Goal: Information Seeking & Learning: Learn about a topic

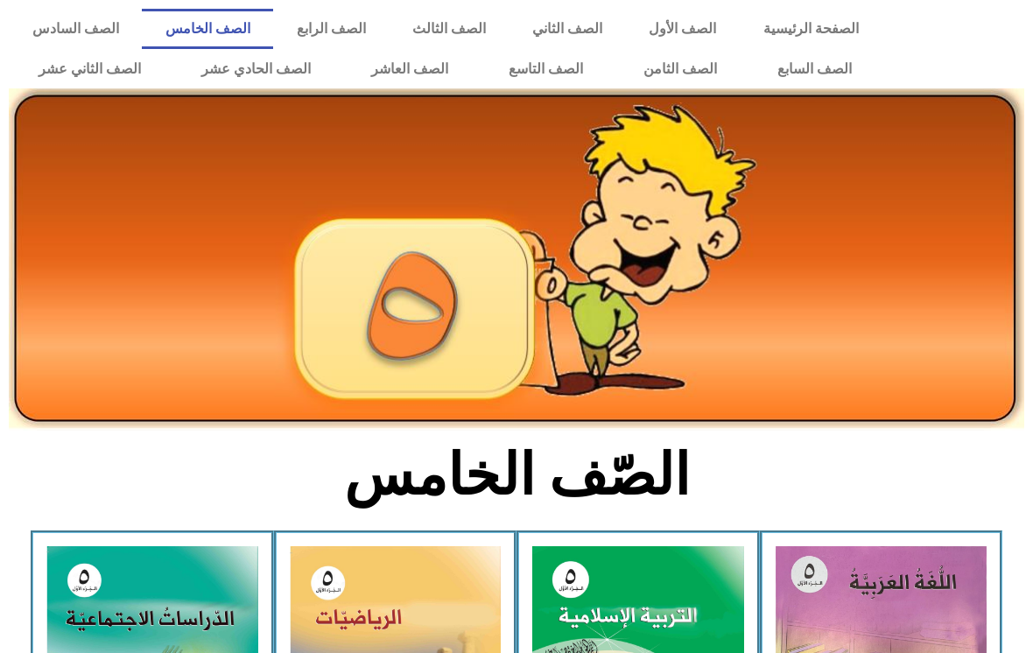
click at [356, 12] on link "الصف الرابع" at bounding box center [331, 29] width 116 height 40
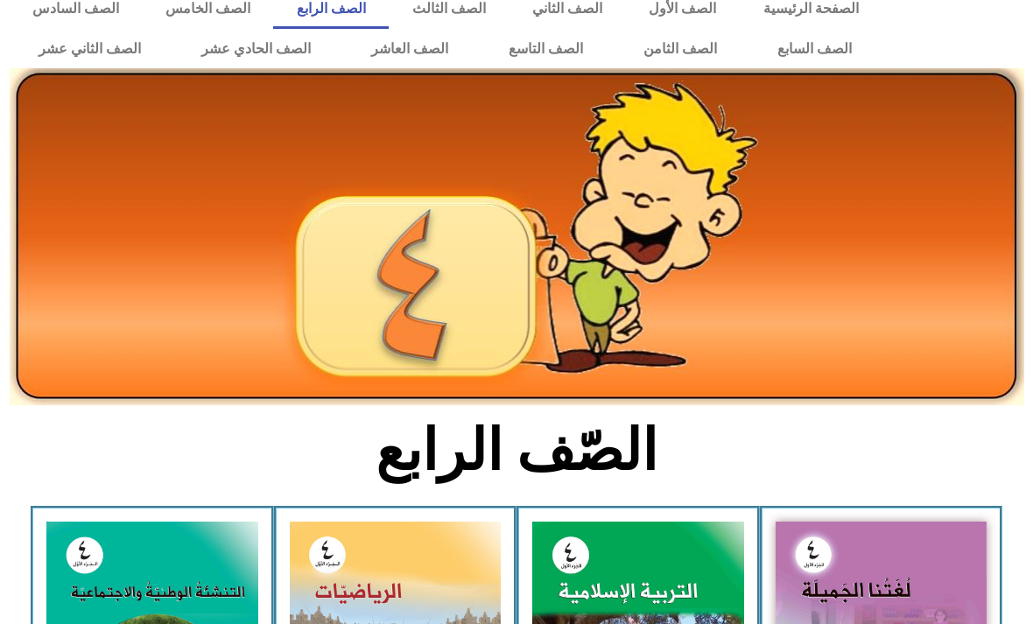
scroll to position [20, 0]
click at [226, 12] on link "الصف الخامس" at bounding box center [207, 9] width 131 height 40
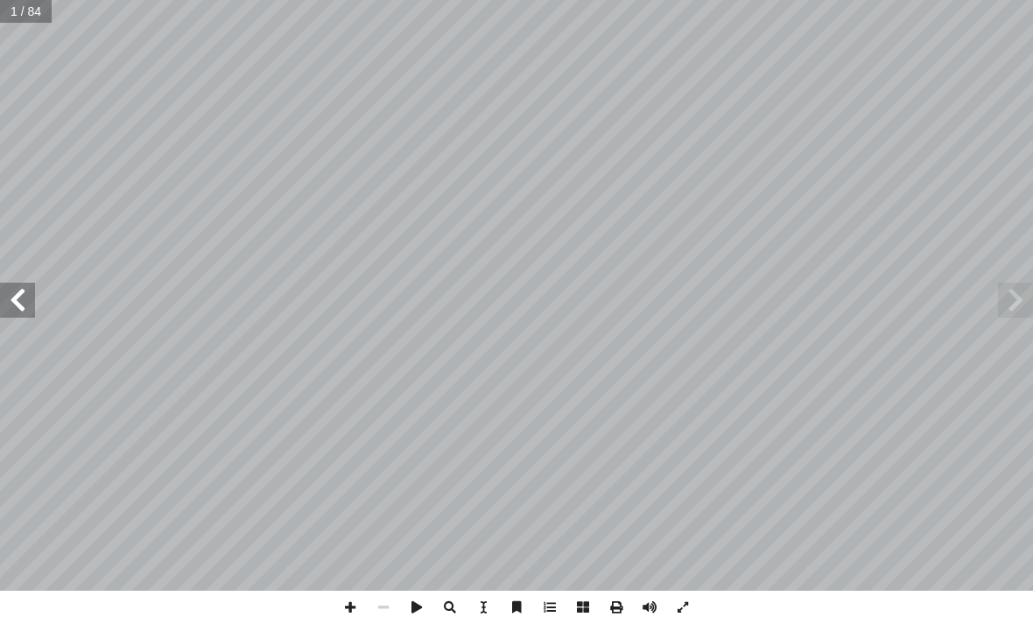
click at [20, 291] on span at bounding box center [17, 300] width 35 height 35
click at [22, 294] on span at bounding box center [17, 300] width 35 height 35
click at [26, 307] on span at bounding box center [17, 300] width 35 height 35
click at [29, 304] on span at bounding box center [17, 300] width 35 height 35
click at [25, 310] on span at bounding box center [17, 300] width 35 height 35
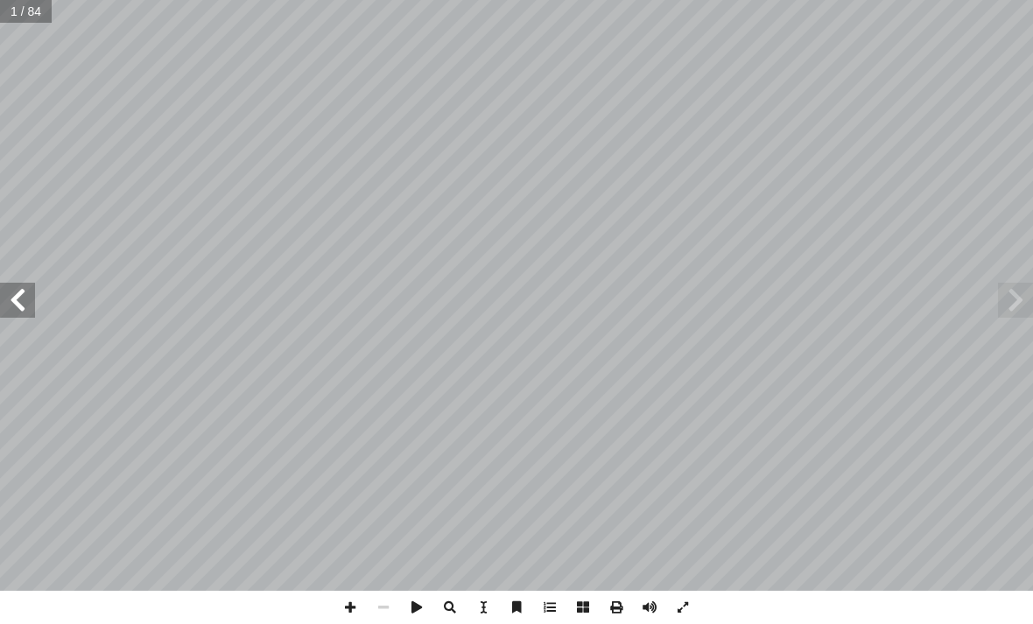
click at [25, 305] on span at bounding box center [17, 300] width 35 height 35
click at [26, 299] on span at bounding box center [17, 300] width 35 height 35
click at [29, 304] on span at bounding box center [17, 300] width 35 height 35
click at [28, 302] on span at bounding box center [17, 300] width 35 height 35
click at [34, 286] on span at bounding box center [17, 300] width 35 height 35
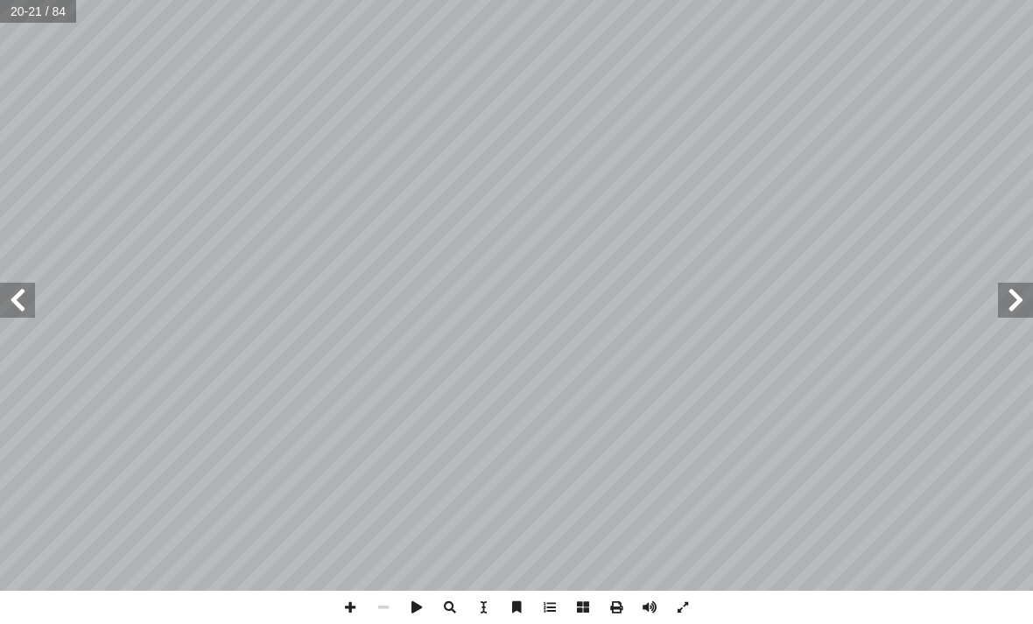
click at [1008, 300] on span at bounding box center [1015, 300] width 35 height 35
click at [24, 299] on span at bounding box center [17, 300] width 35 height 35
click at [22, 297] on span at bounding box center [17, 300] width 35 height 35
click at [28, 297] on span at bounding box center [17, 300] width 35 height 35
click at [33, 297] on span at bounding box center [17, 300] width 35 height 35
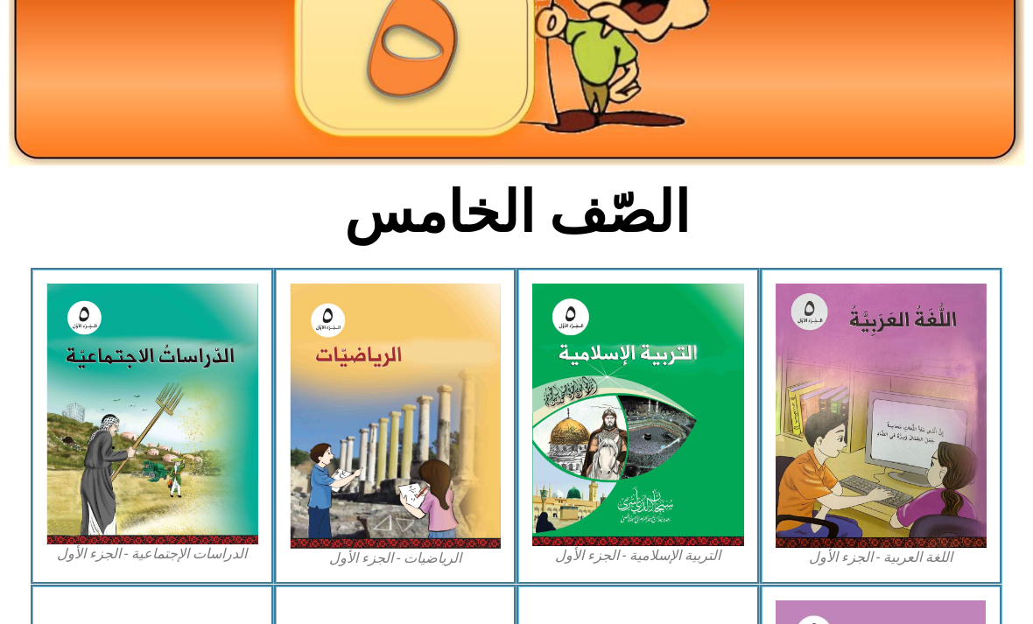
scroll to position [263, 0]
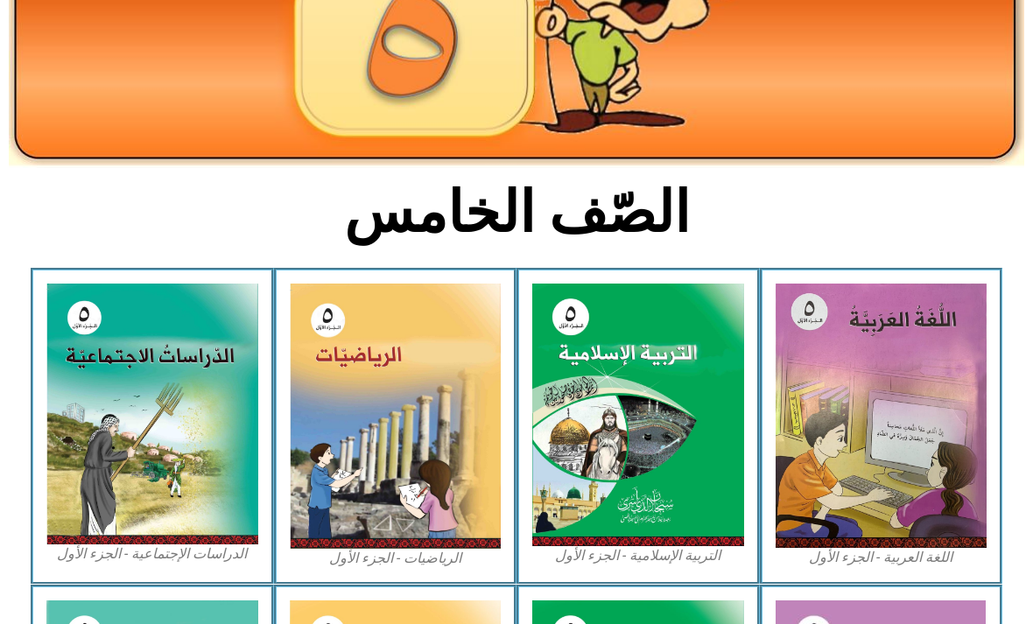
click at [656, 369] on img at bounding box center [638, 415] width 212 height 263
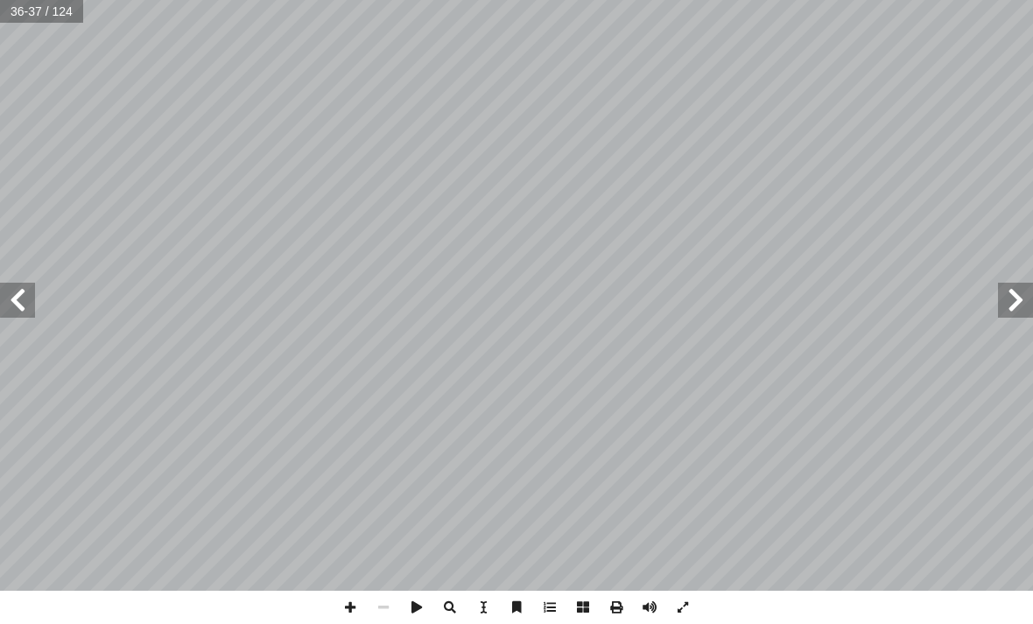
click at [1011, 305] on span at bounding box center [1015, 300] width 35 height 35
click at [26, 301] on span at bounding box center [17, 300] width 35 height 35
click at [22, 296] on span at bounding box center [17, 300] width 35 height 35
click at [22, 293] on span at bounding box center [17, 300] width 35 height 35
click at [1007, 300] on span at bounding box center [1015, 300] width 35 height 35
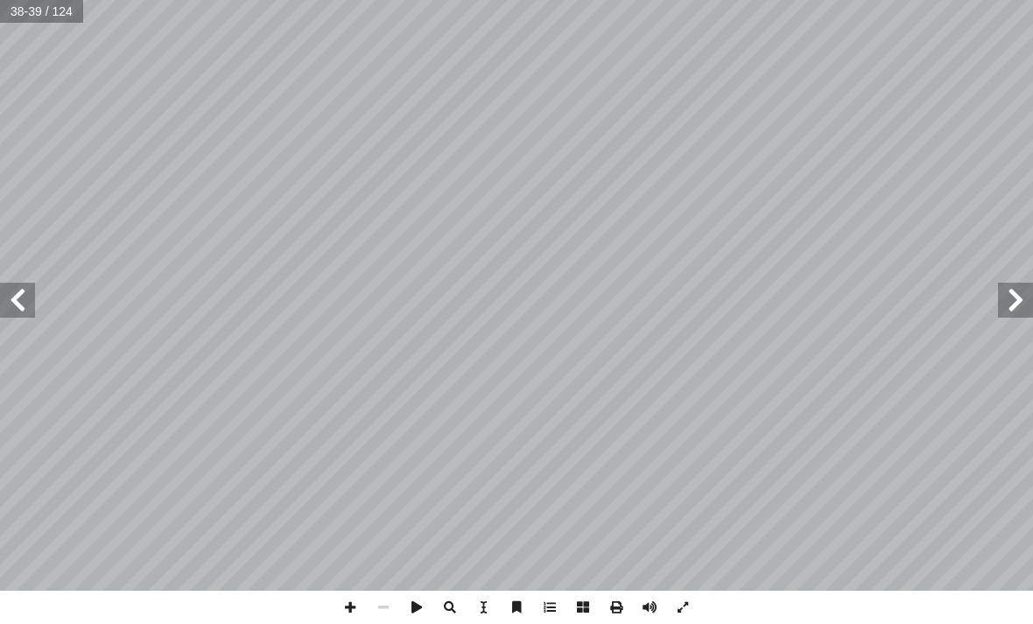
click at [14, 289] on span at bounding box center [17, 300] width 35 height 35
click at [1005, 293] on span at bounding box center [1015, 300] width 35 height 35
click at [34, 288] on span at bounding box center [17, 300] width 35 height 35
